Goal: Find specific page/section: Find specific page/section

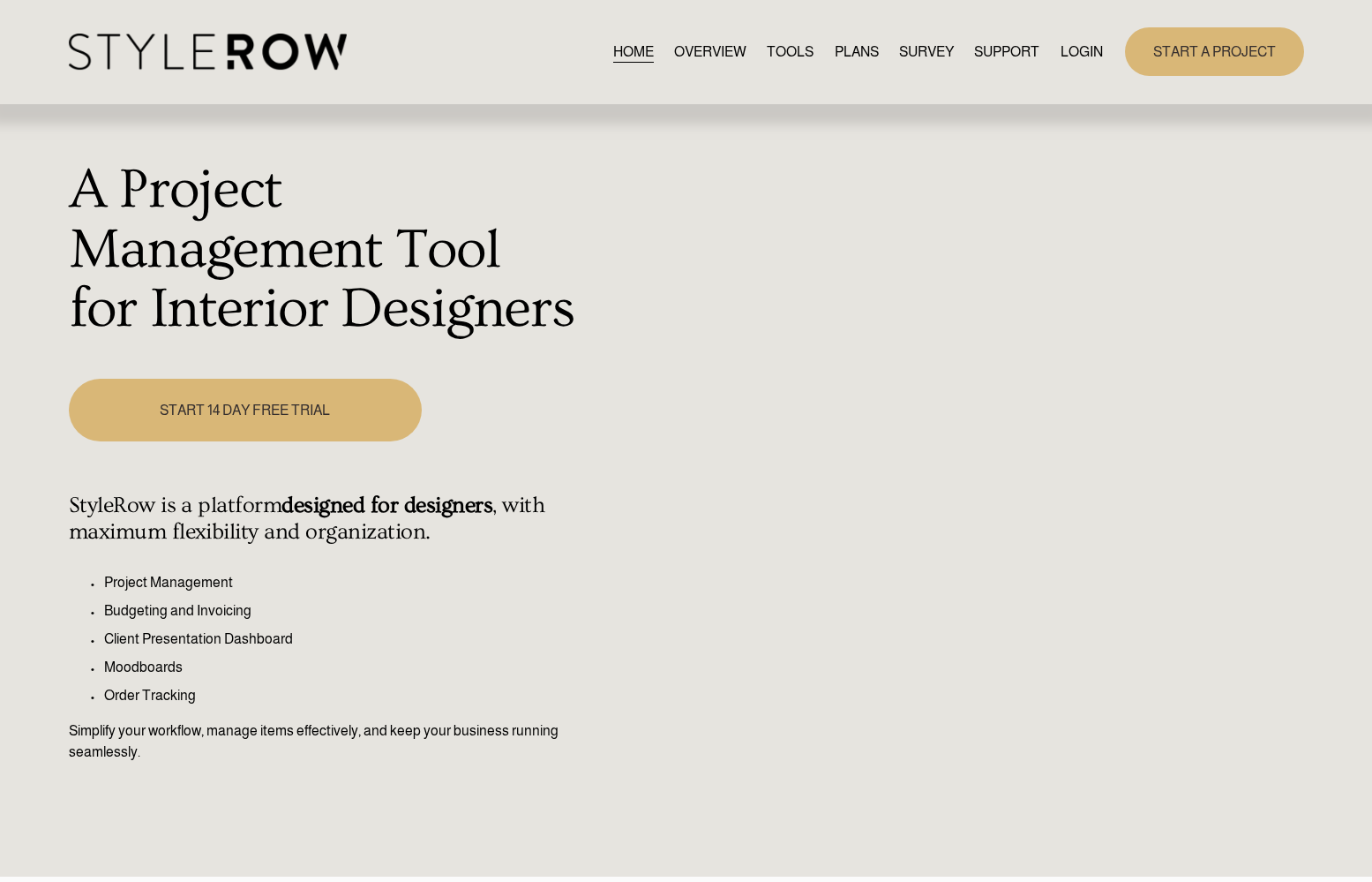
click at [1076, 52] on link "LOGIN" at bounding box center [1082, 52] width 42 height 24
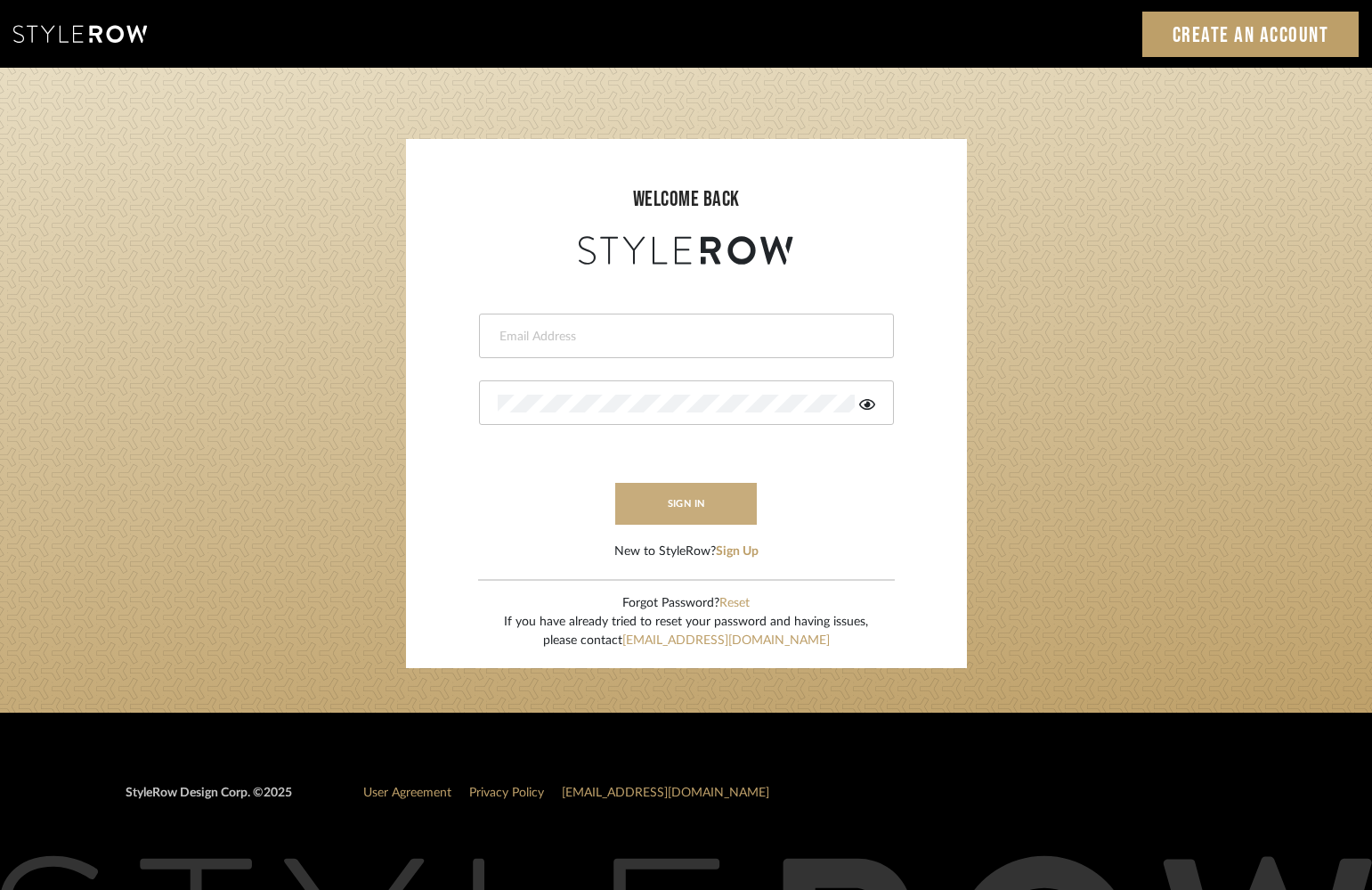
type input "hannah@roomerslimited.com"
click at [673, 497] on button "sign in" at bounding box center [686, 503] width 142 height 42
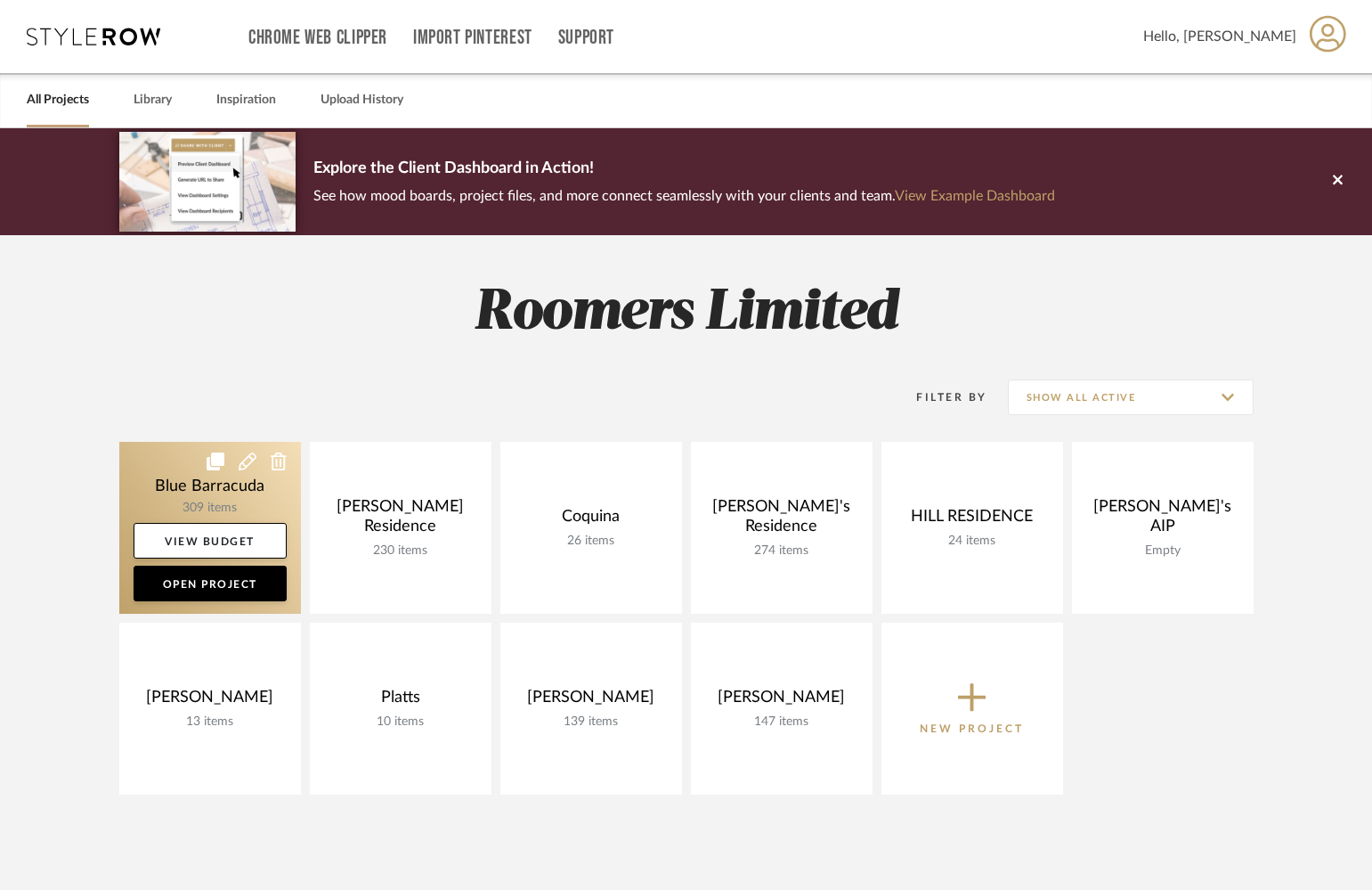
click at [177, 482] on link at bounding box center [209, 527] width 181 height 172
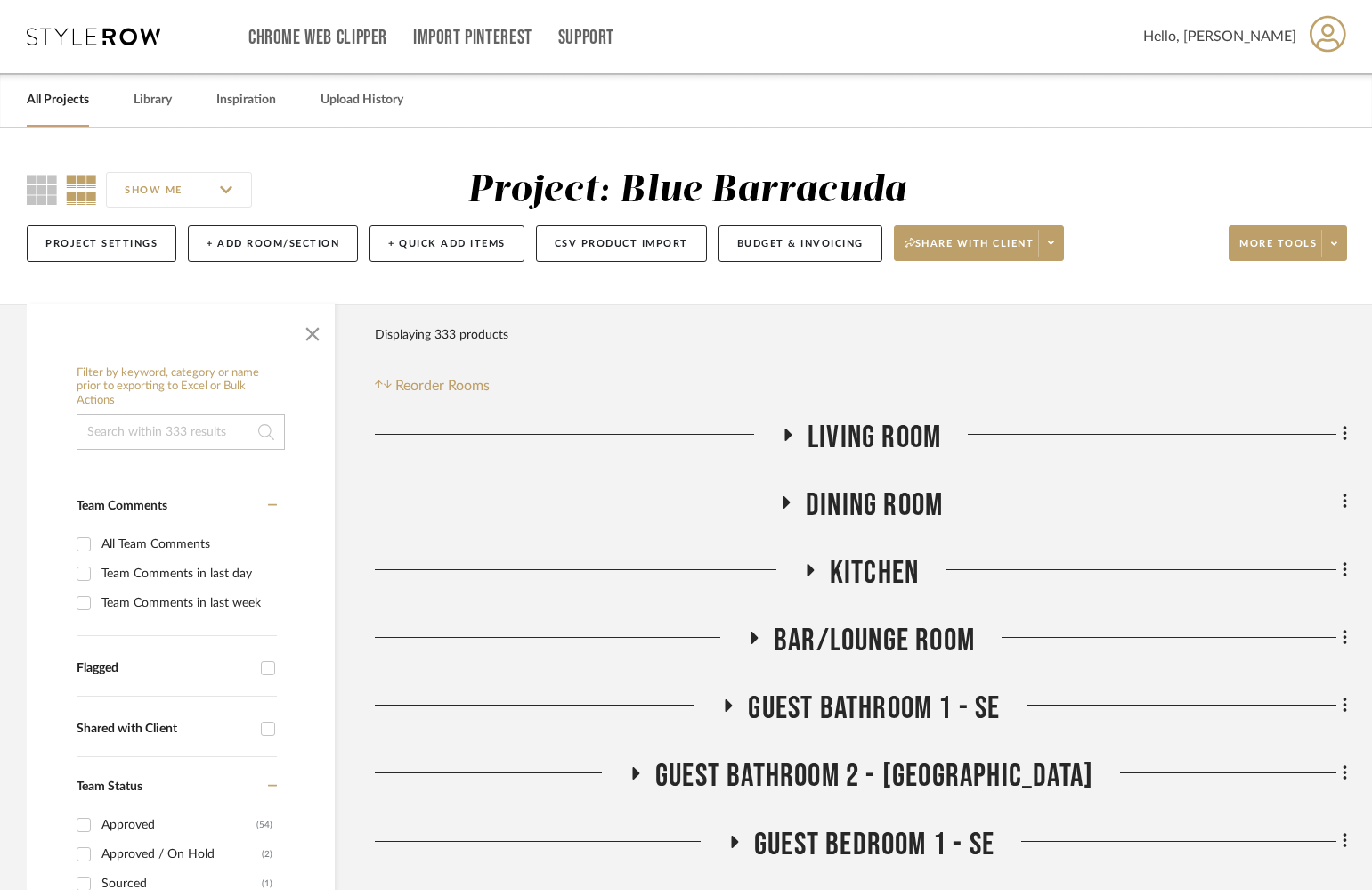
click at [786, 428] on icon at bounding box center [786, 434] width 21 height 13
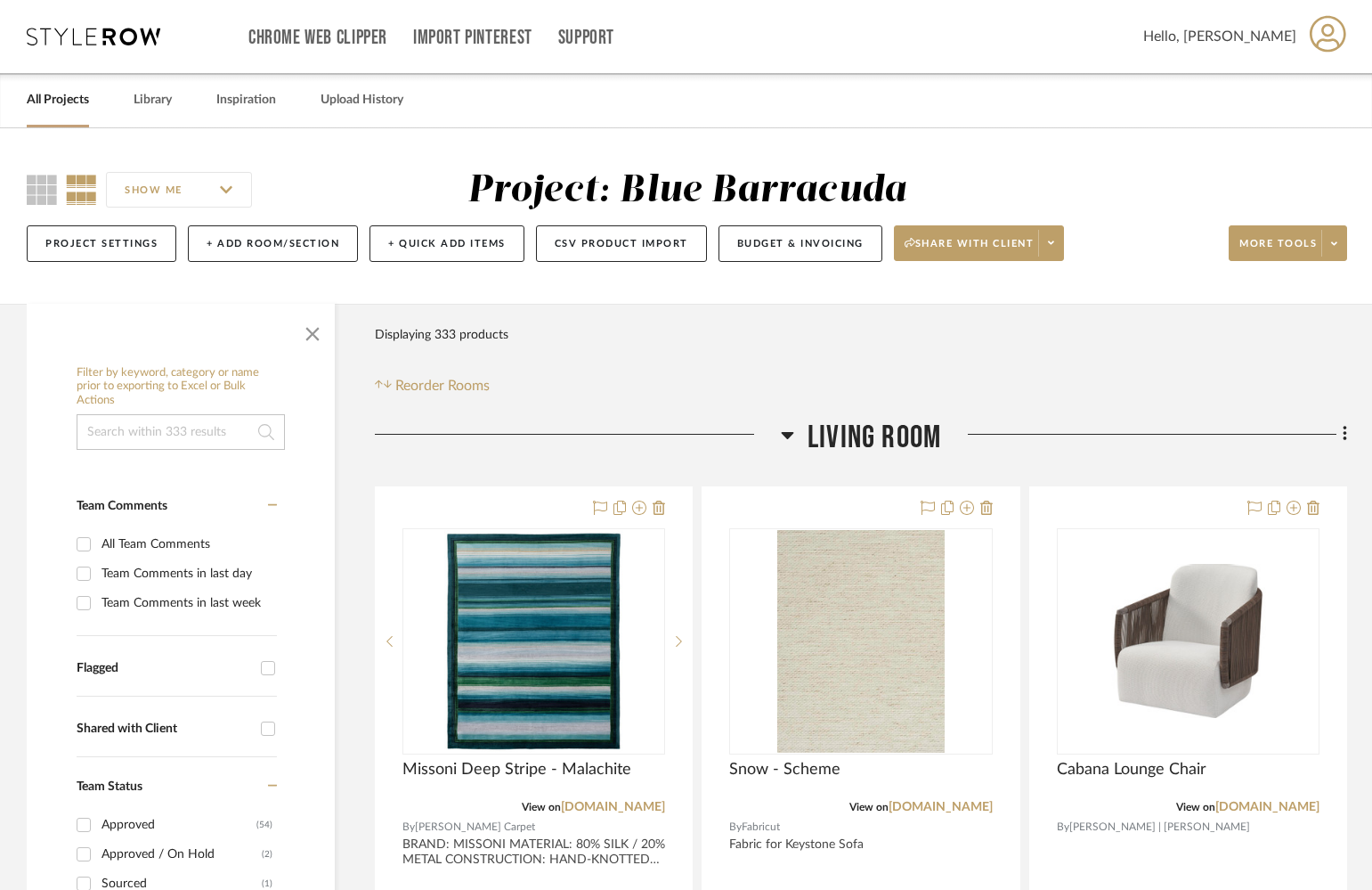
click at [786, 428] on icon at bounding box center [787, 434] width 13 height 21
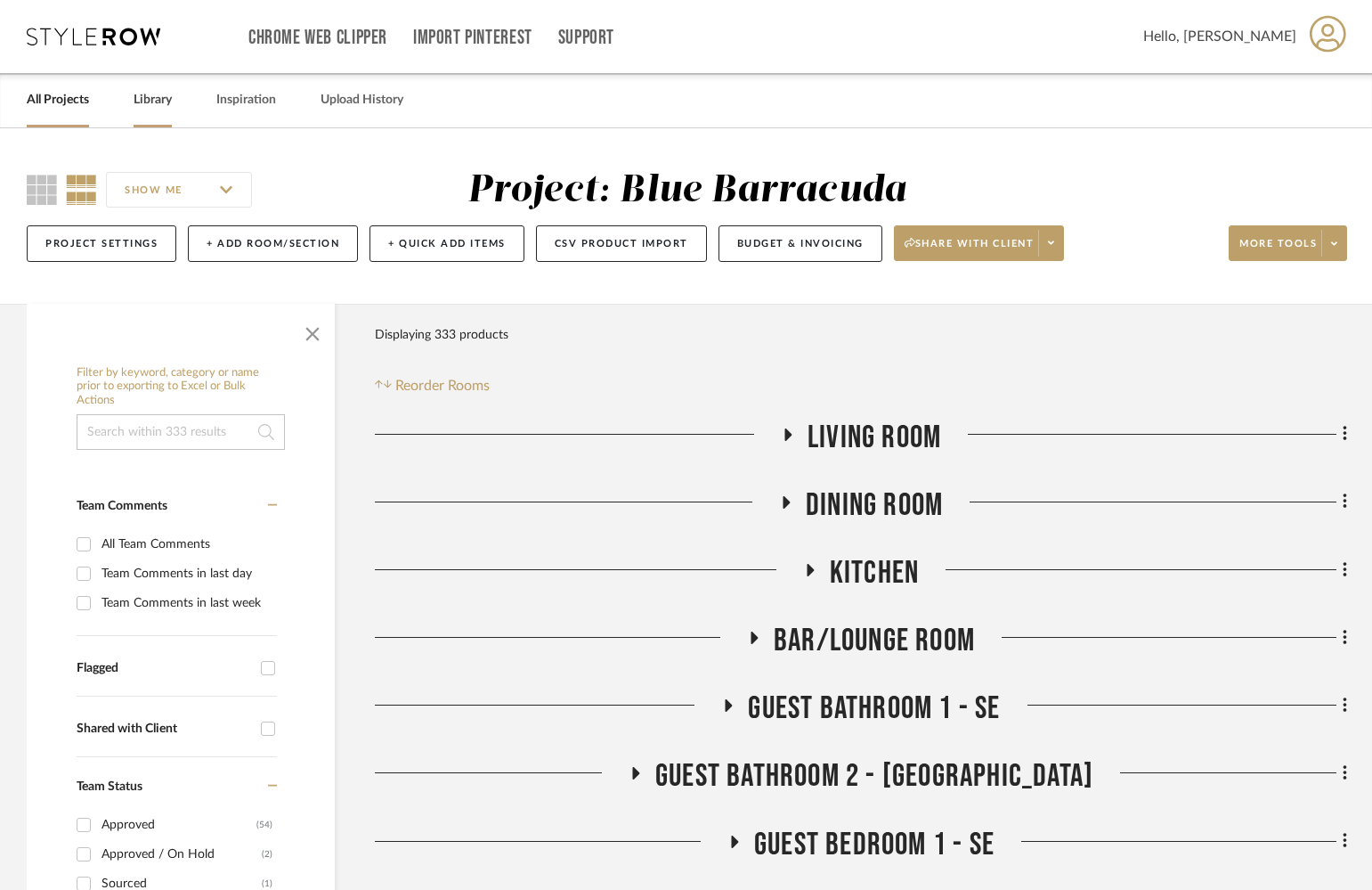
click at [157, 98] on link "Library" at bounding box center [152, 100] width 38 height 24
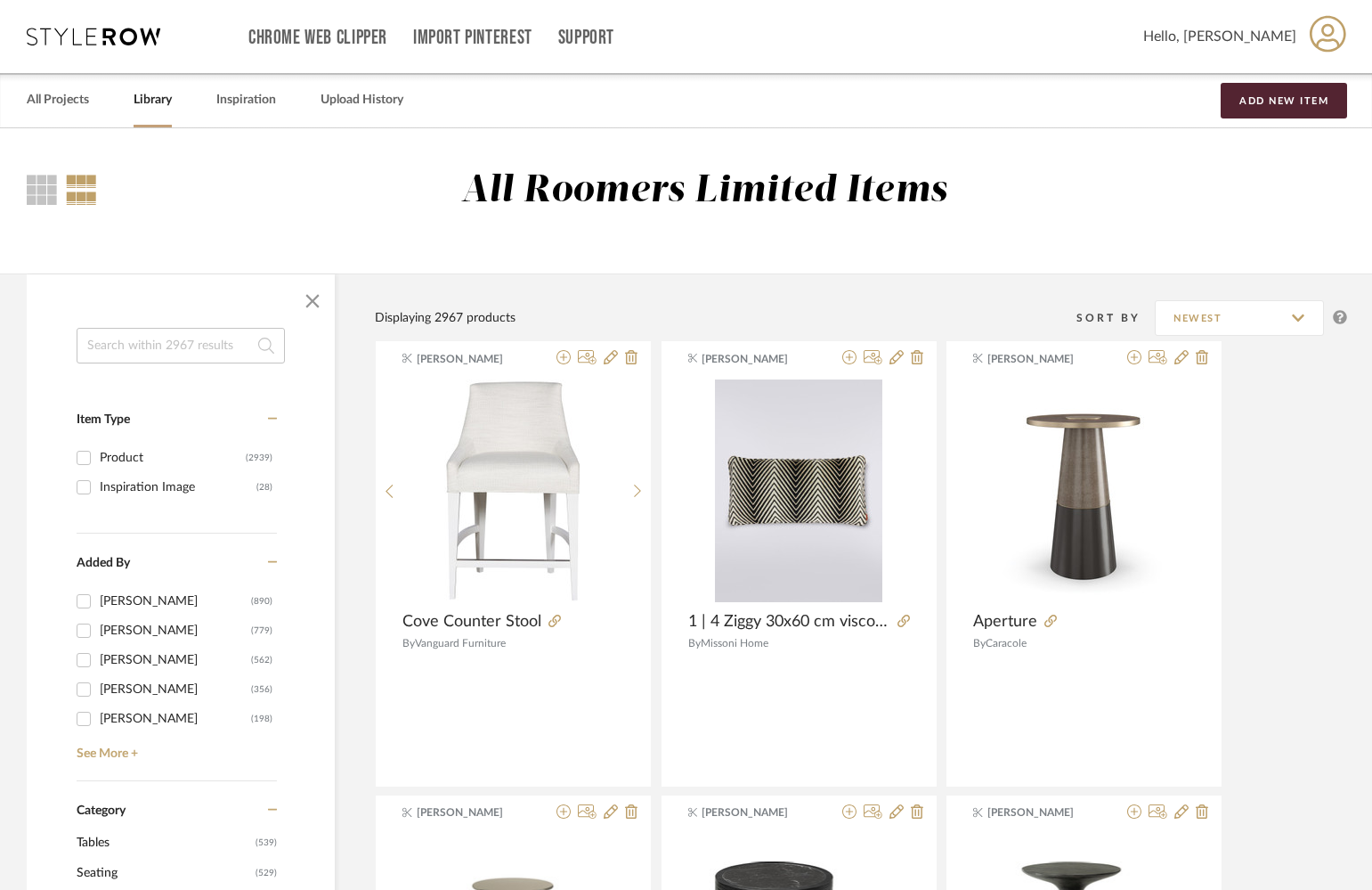
click at [167, 342] on input at bounding box center [180, 345] width 208 height 35
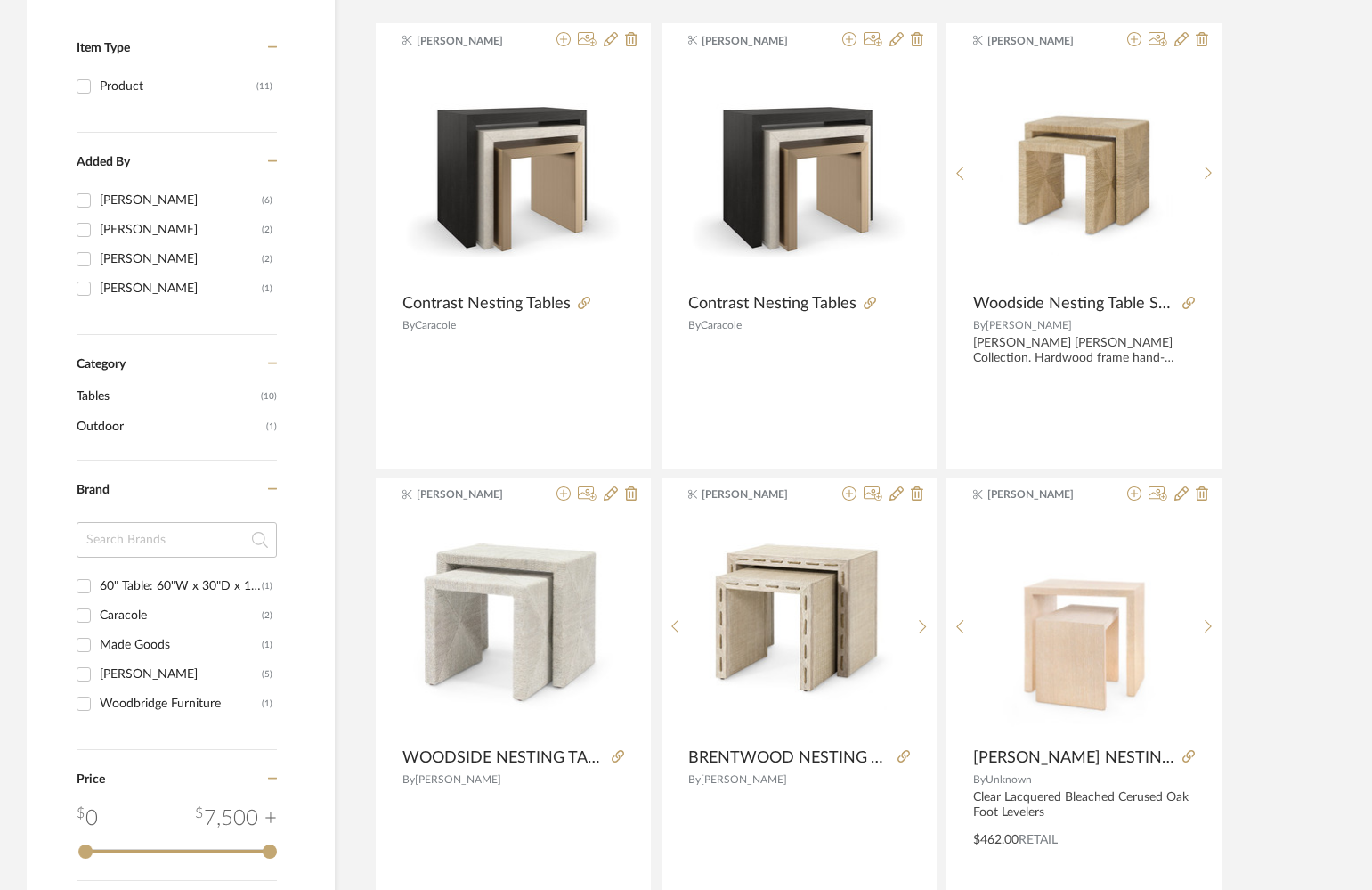
scroll to position [43, 0]
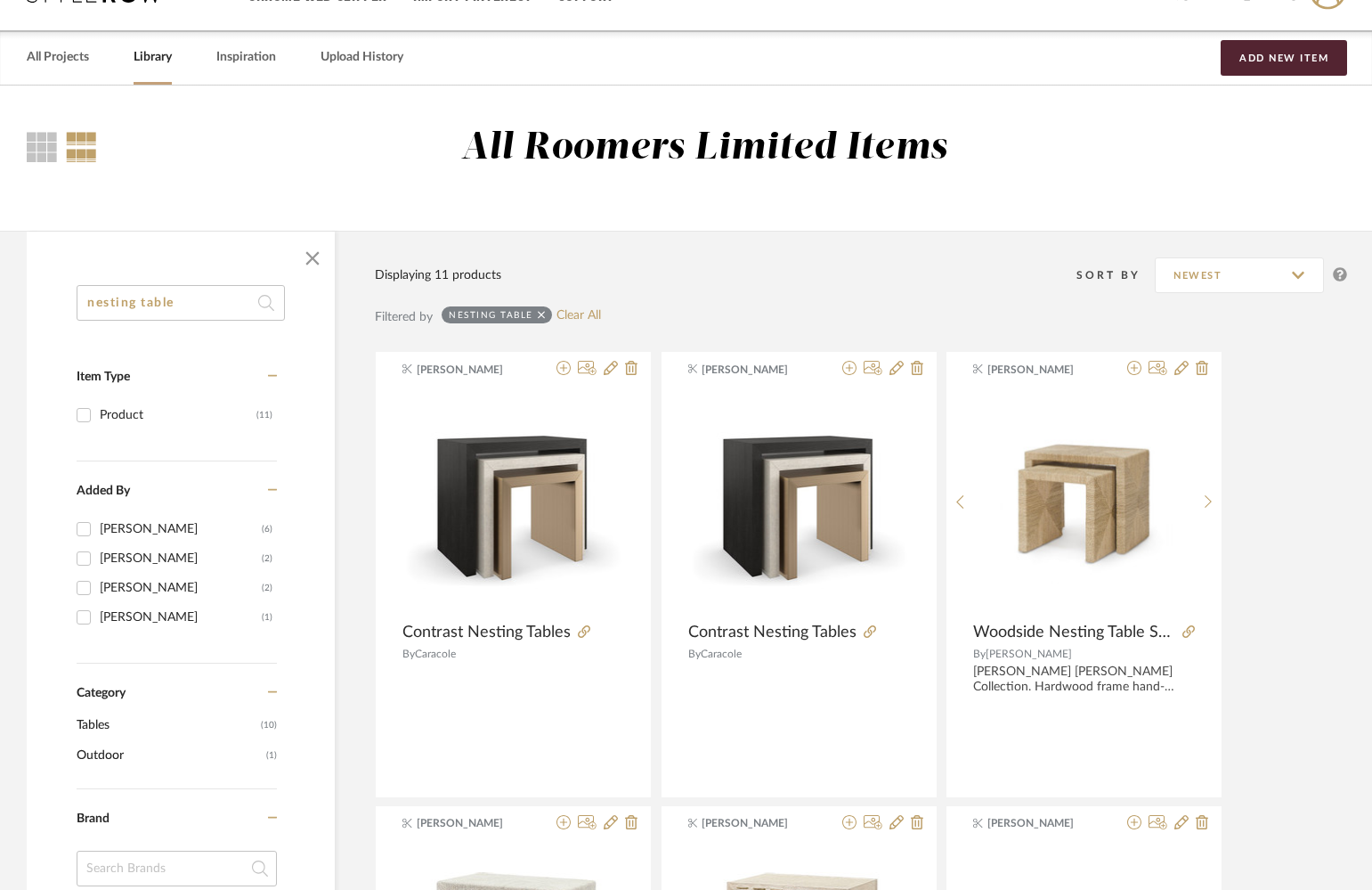
click at [127, 301] on input "nesting table" at bounding box center [180, 302] width 208 height 35
type input "side table"
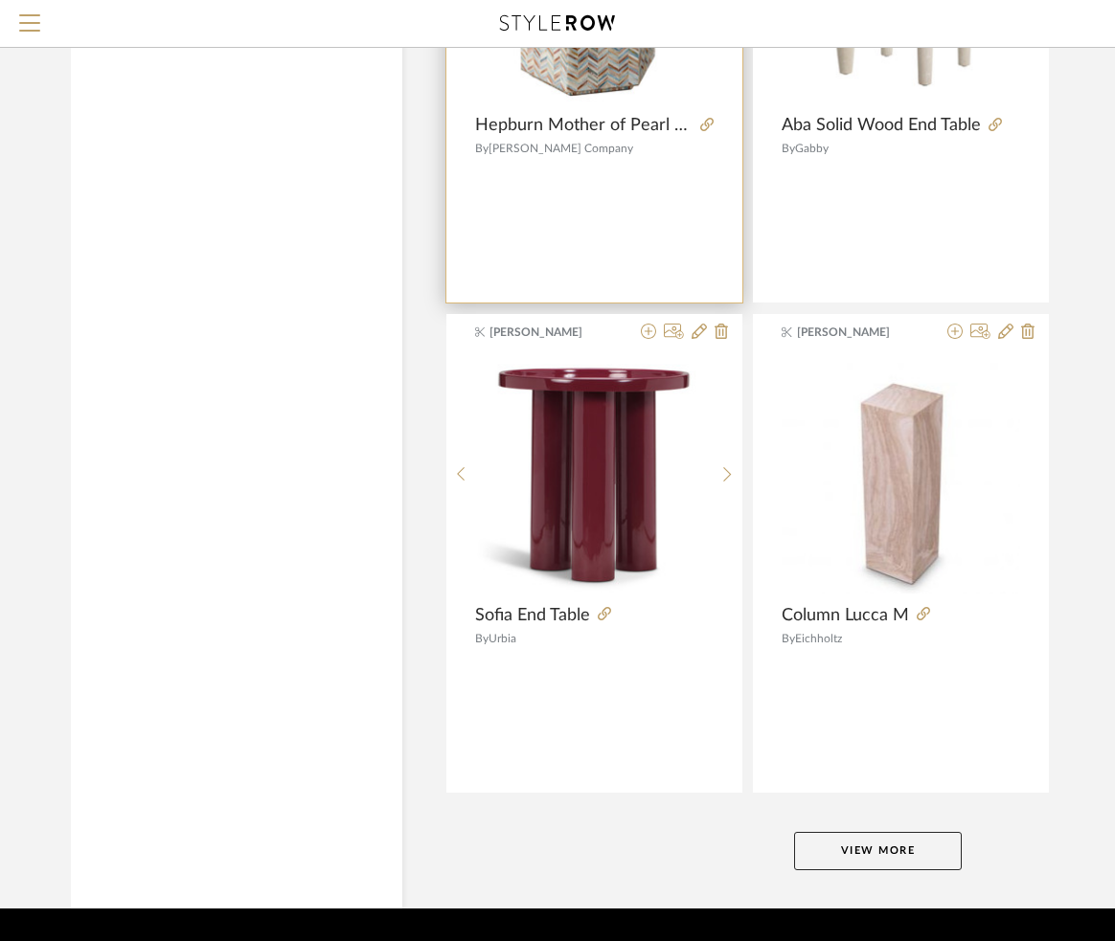
scroll to position [8400, 0]
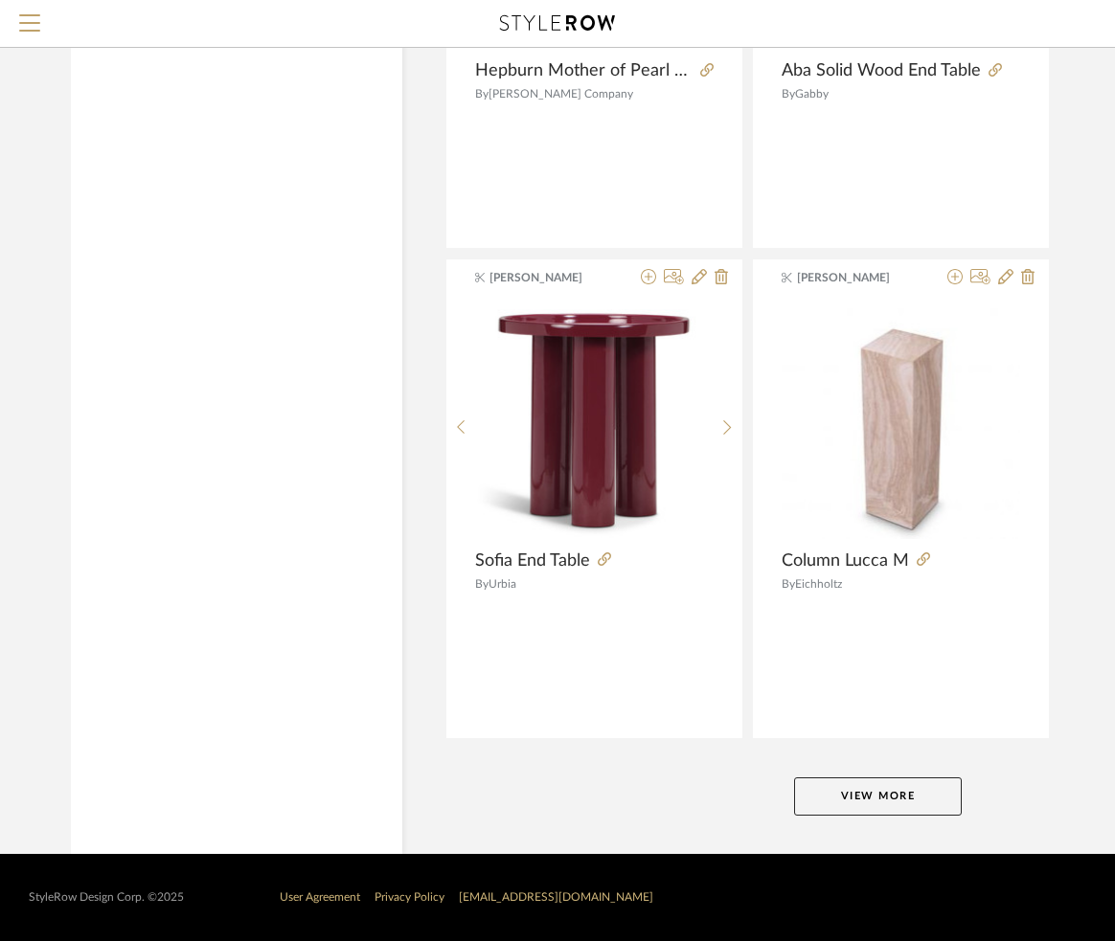
click at [871, 801] on button "View More" at bounding box center [878, 797] width 168 height 38
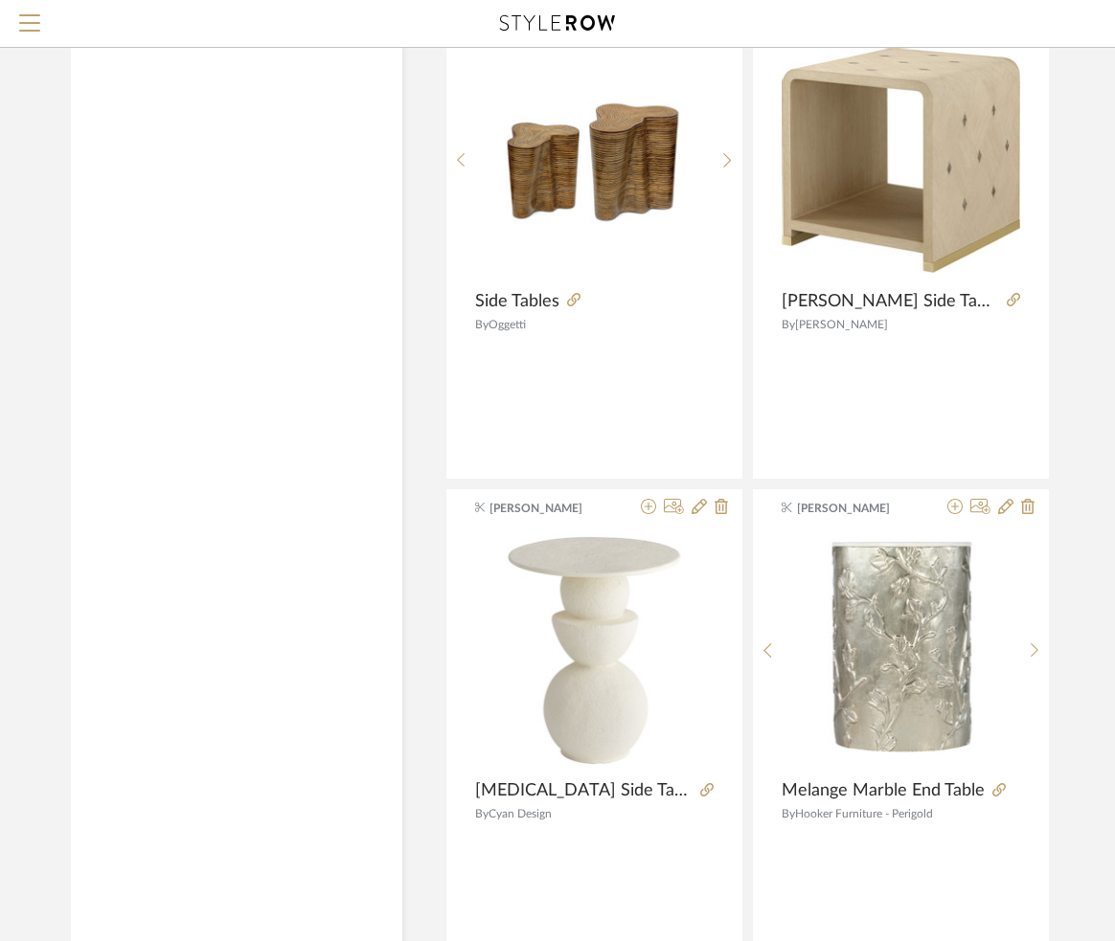
scroll to position [15306, 0]
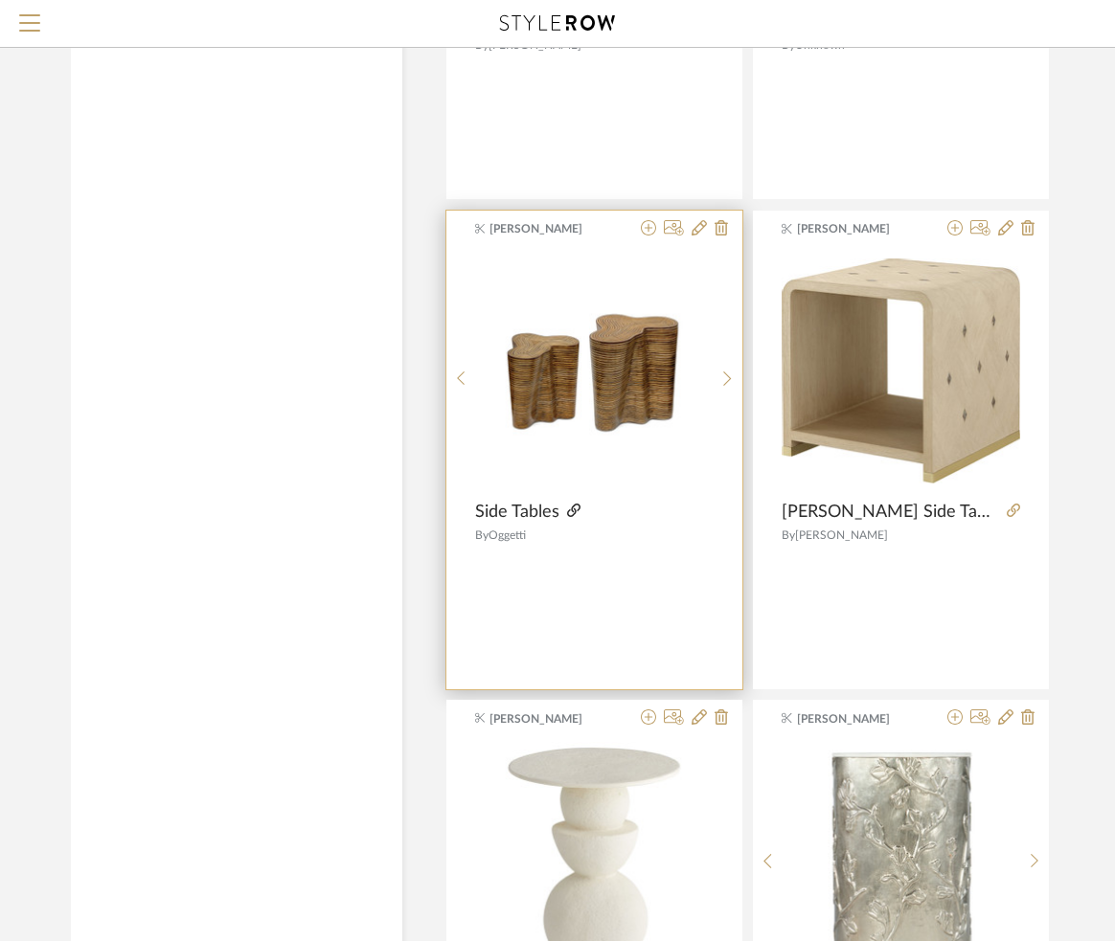
click at [573, 513] on icon at bounding box center [573, 510] width 13 height 13
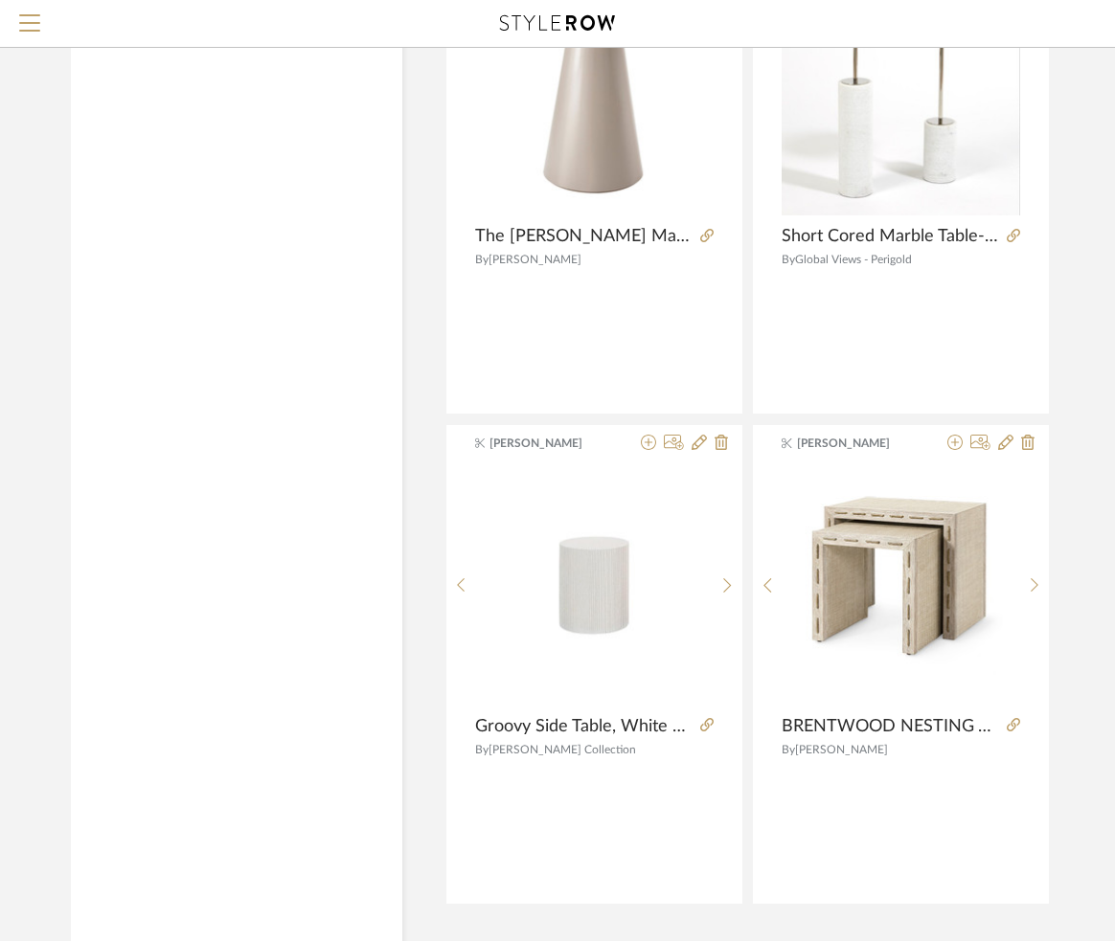
scroll to position [17217, 0]
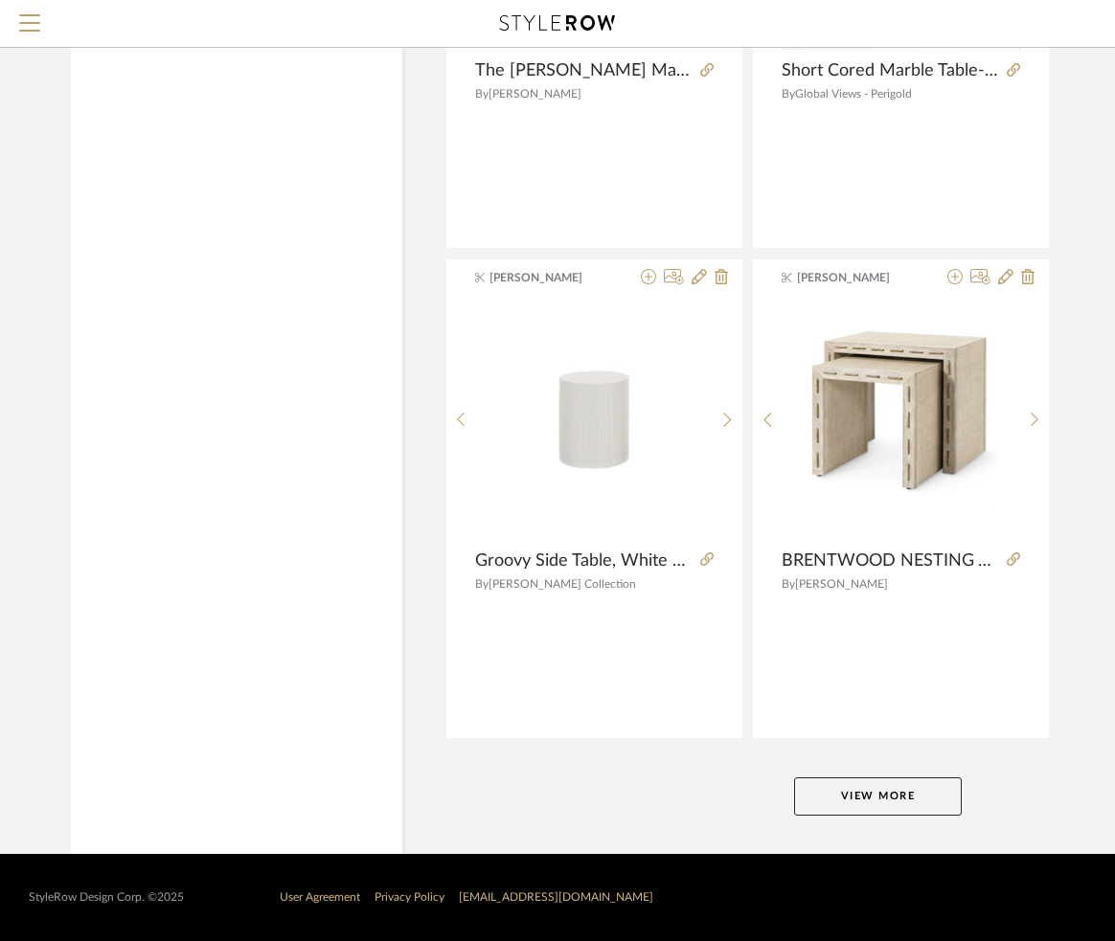
click at [895, 796] on button "View More" at bounding box center [878, 797] width 168 height 38
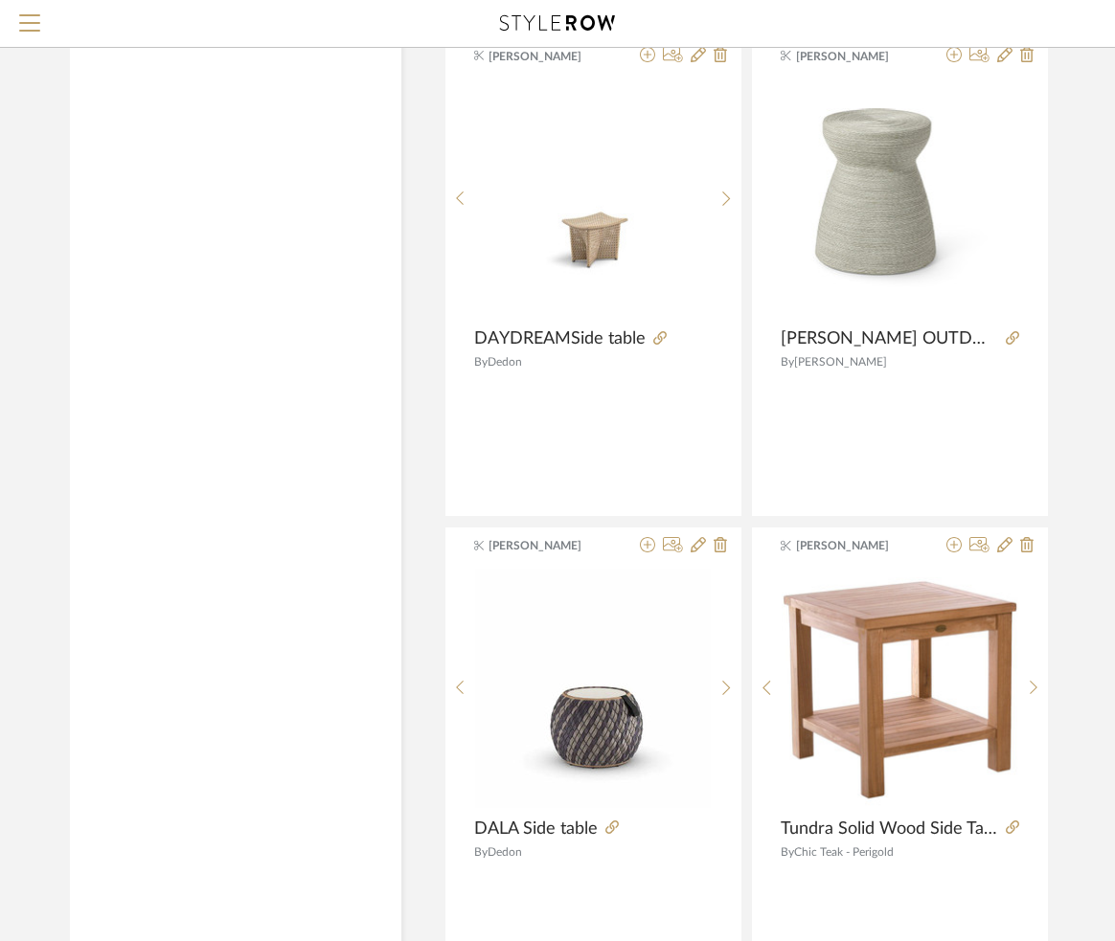
scroll to position [26034, 1]
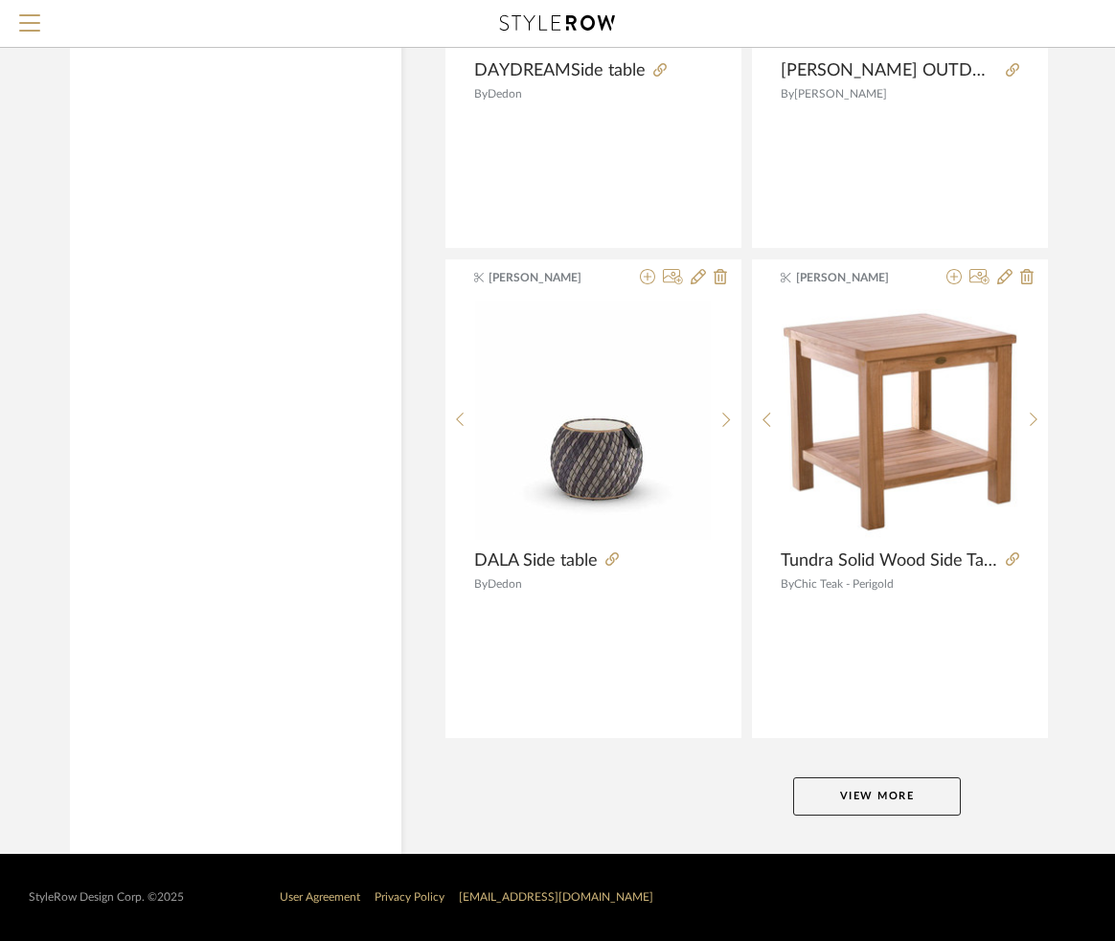
click at [840, 801] on button "View More" at bounding box center [877, 797] width 168 height 38
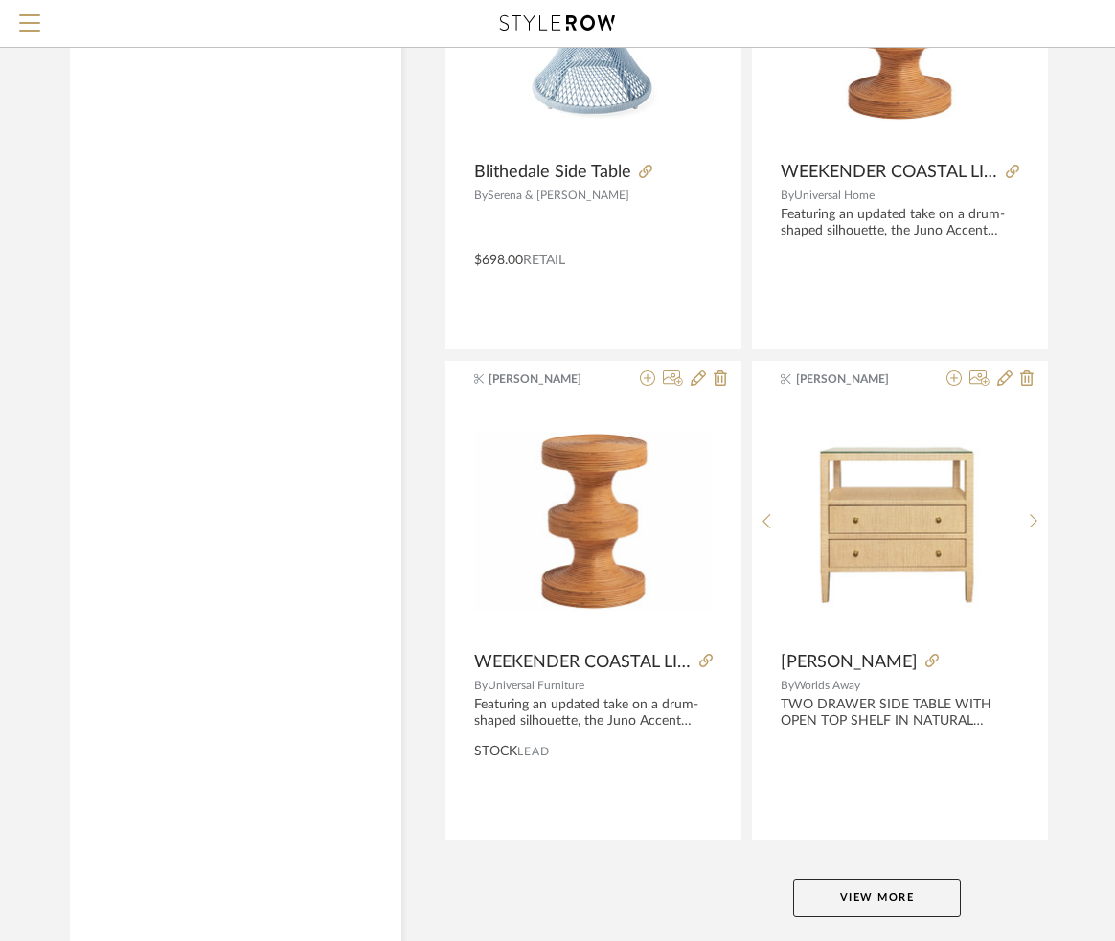
scroll to position [34850, 1]
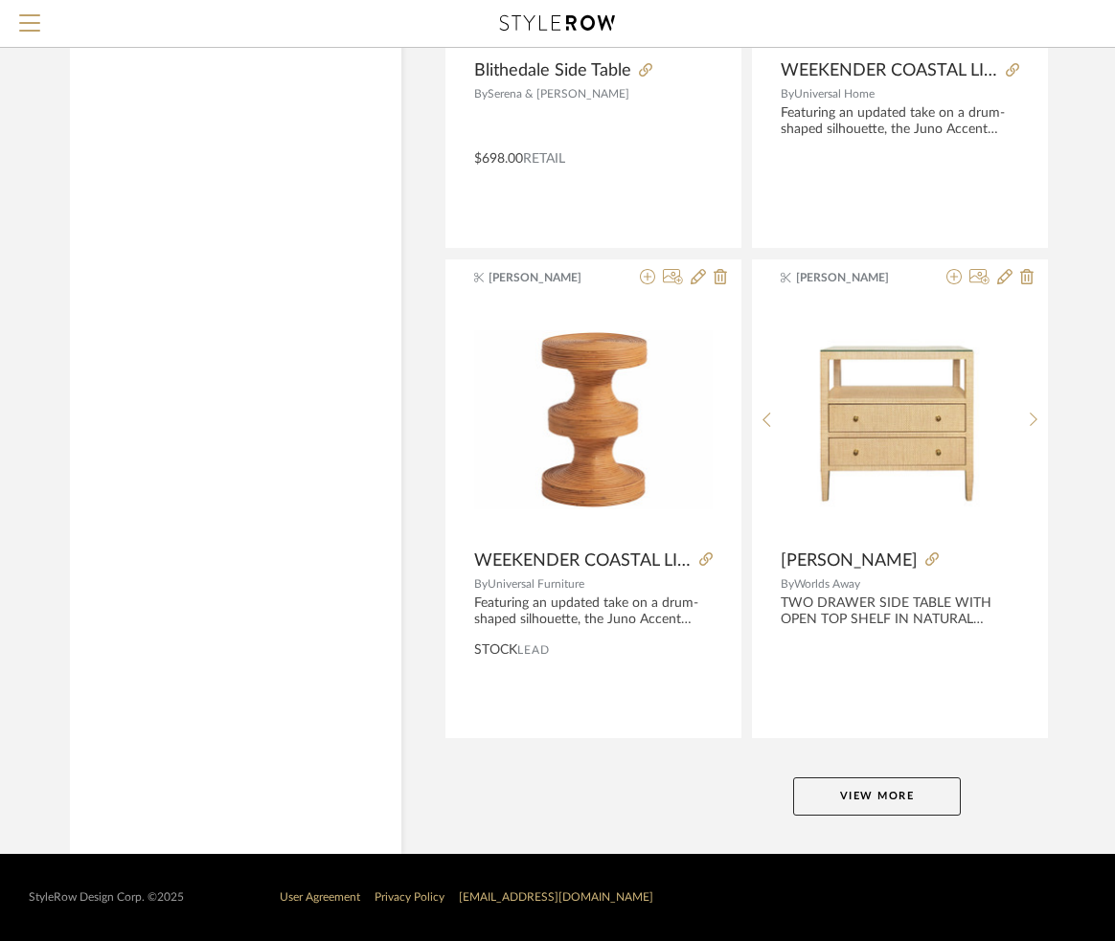
click at [894, 787] on button "View More" at bounding box center [877, 797] width 168 height 38
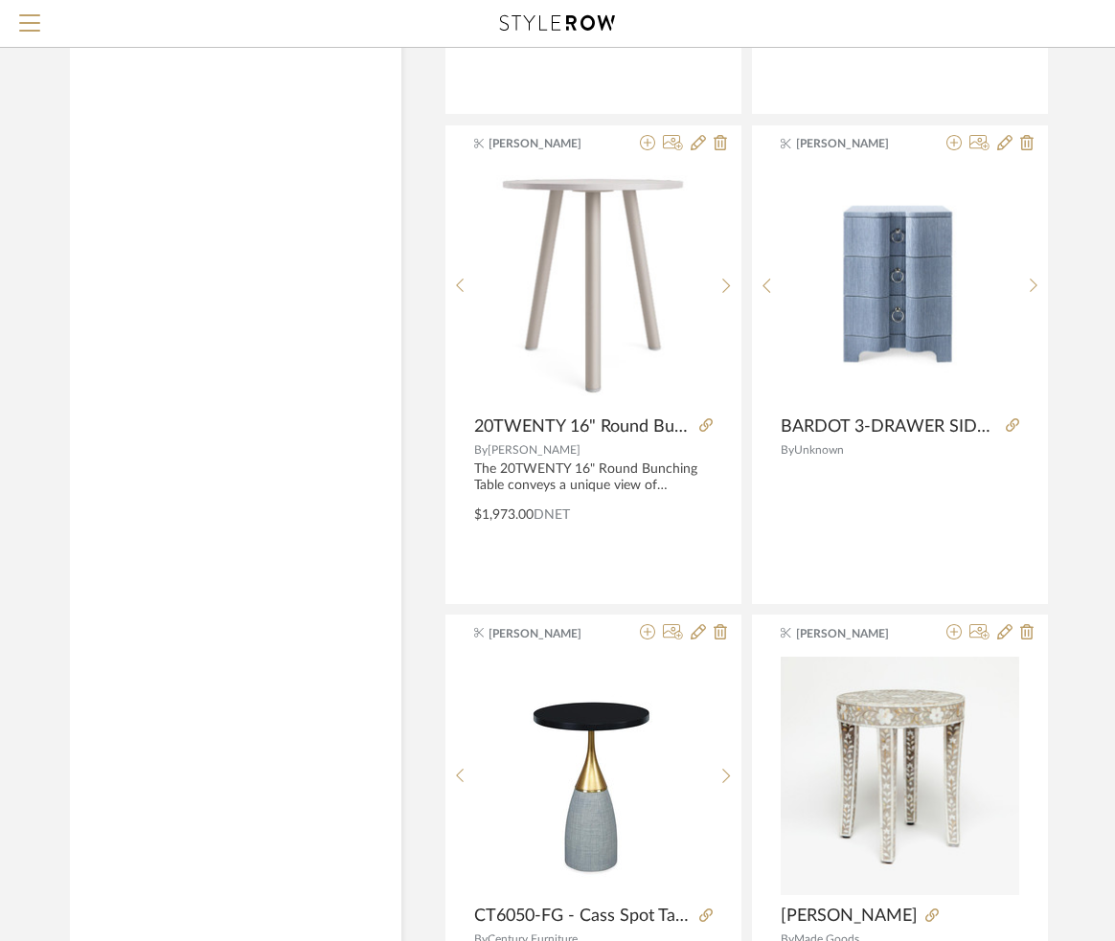
scroll to position [40354, 1]
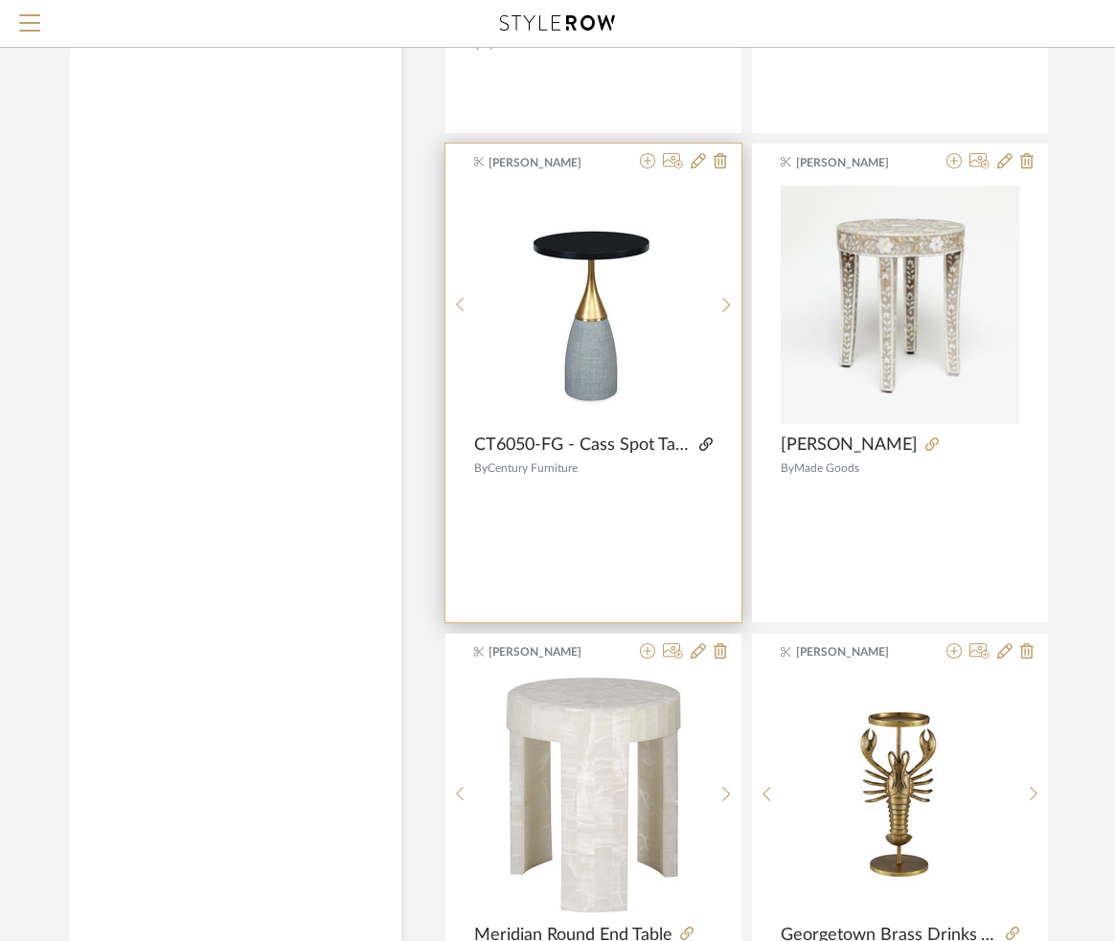
click at [705, 445] on icon at bounding box center [705, 444] width 13 height 13
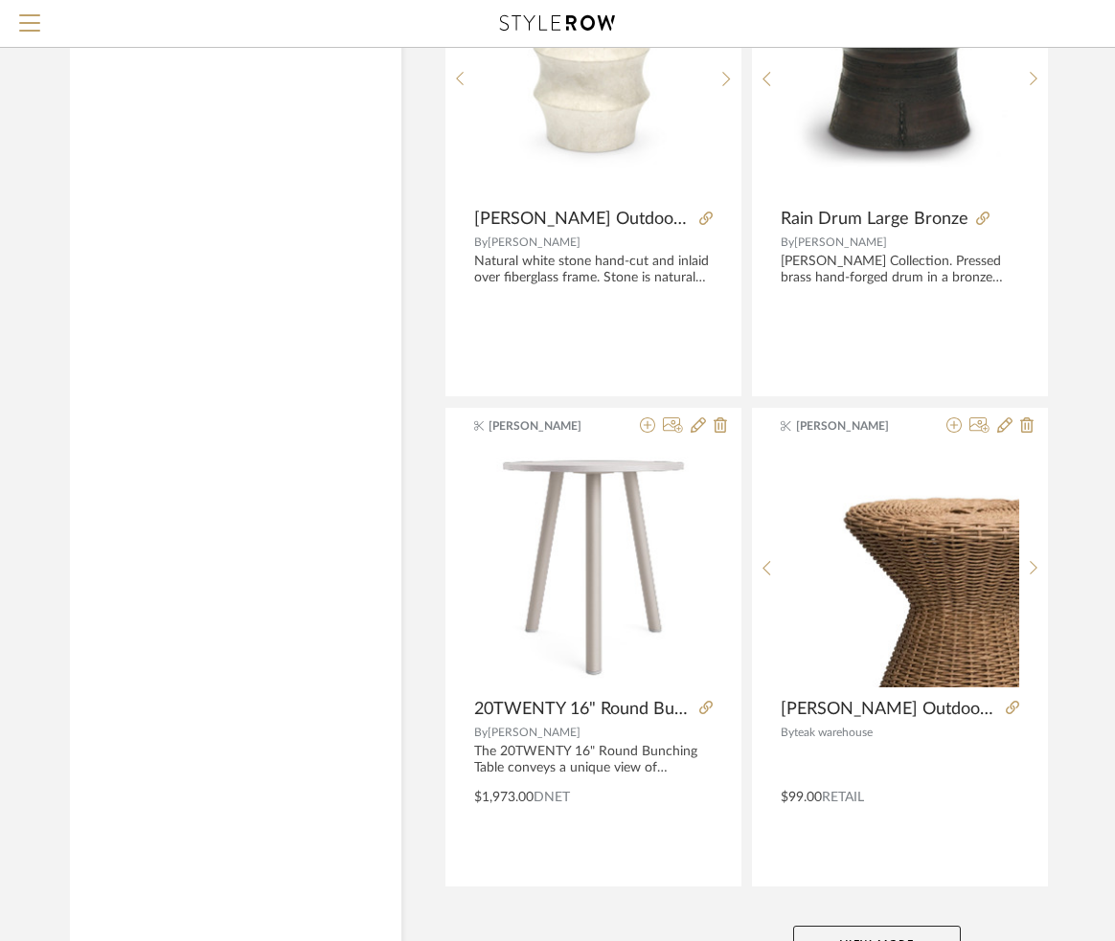
scroll to position [43667, 1]
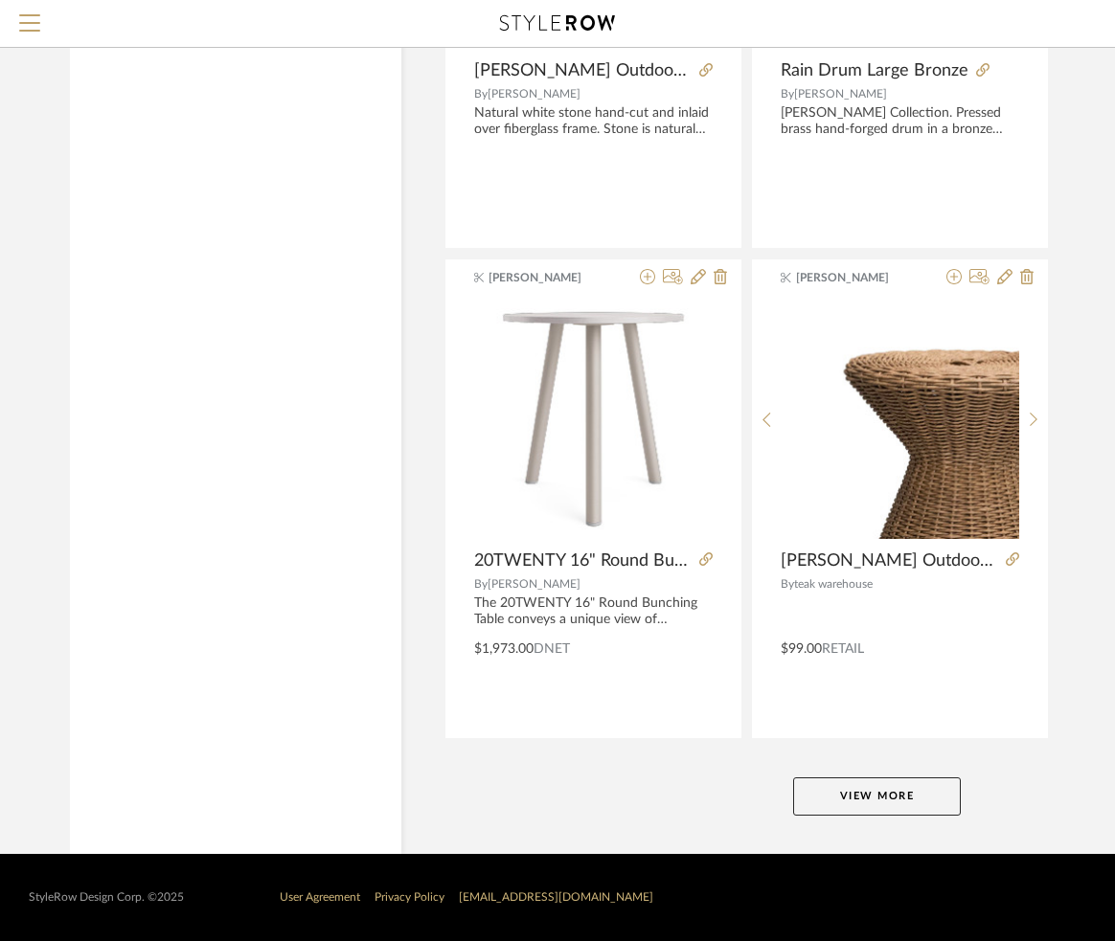
click at [824, 801] on button "View More" at bounding box center [877, 797] width 168 height 38
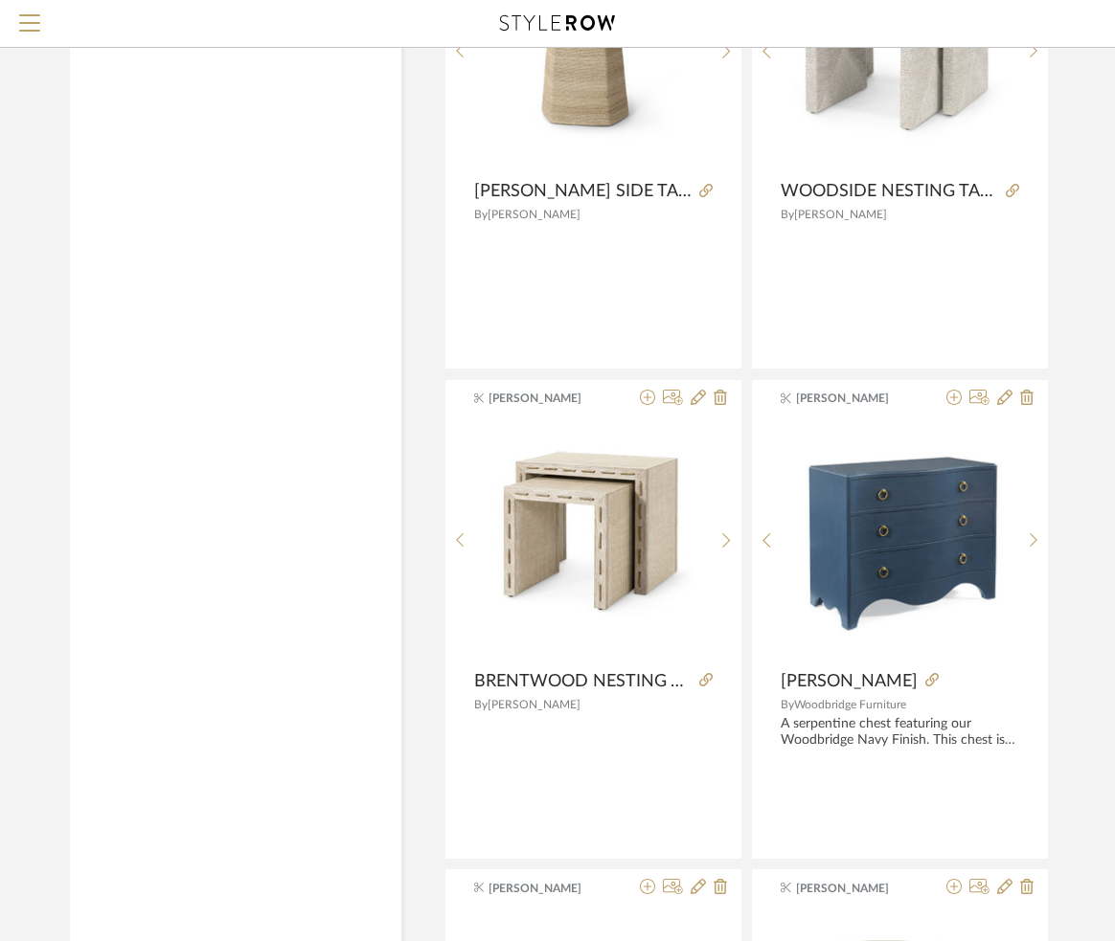
scroll to position [51741, 1]
